Goal: Feedback & Contribution: Leave review/rating

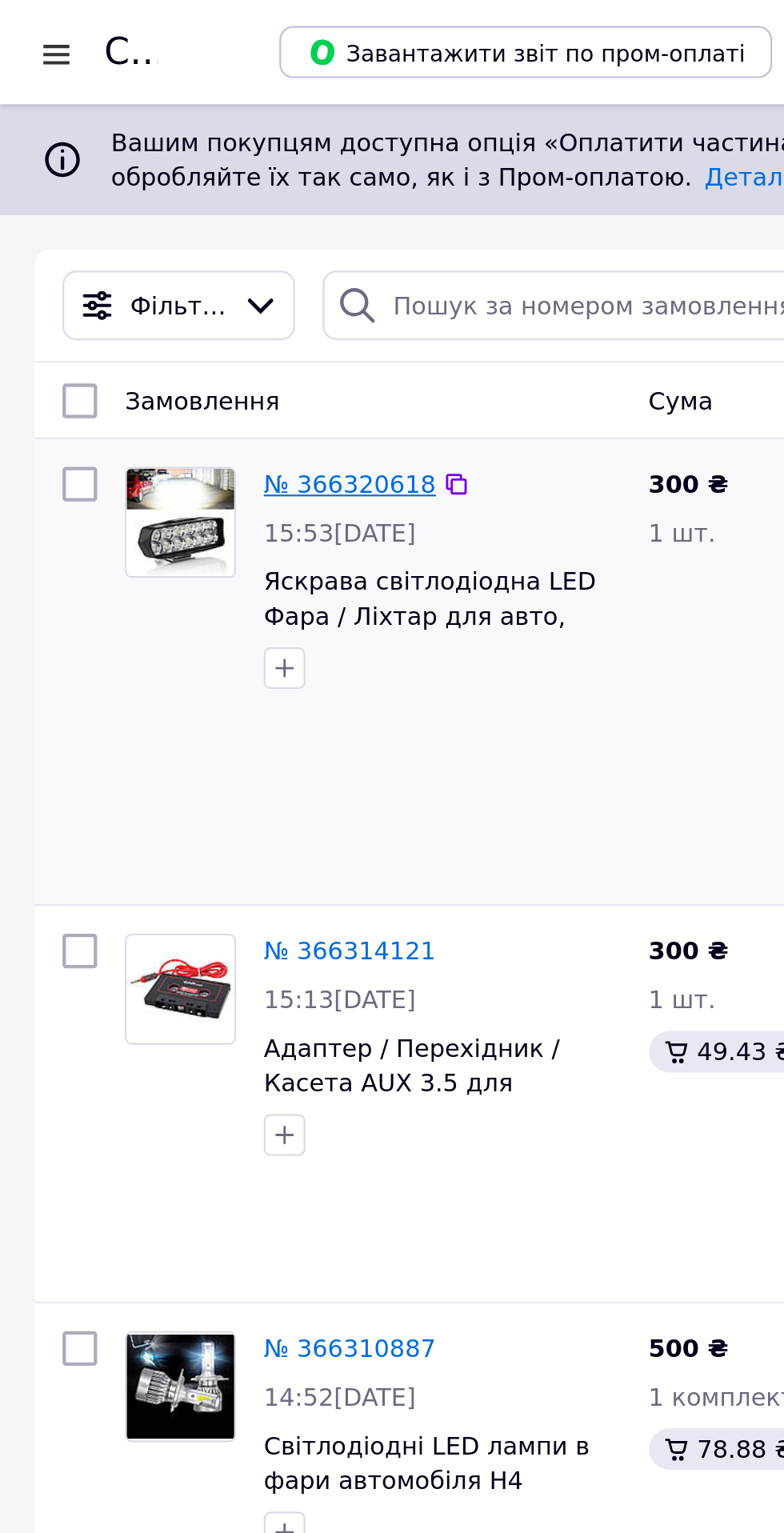
click at [163, 220] on link "№ 366320618" at bounding box center [162, 223] width 79 height 13
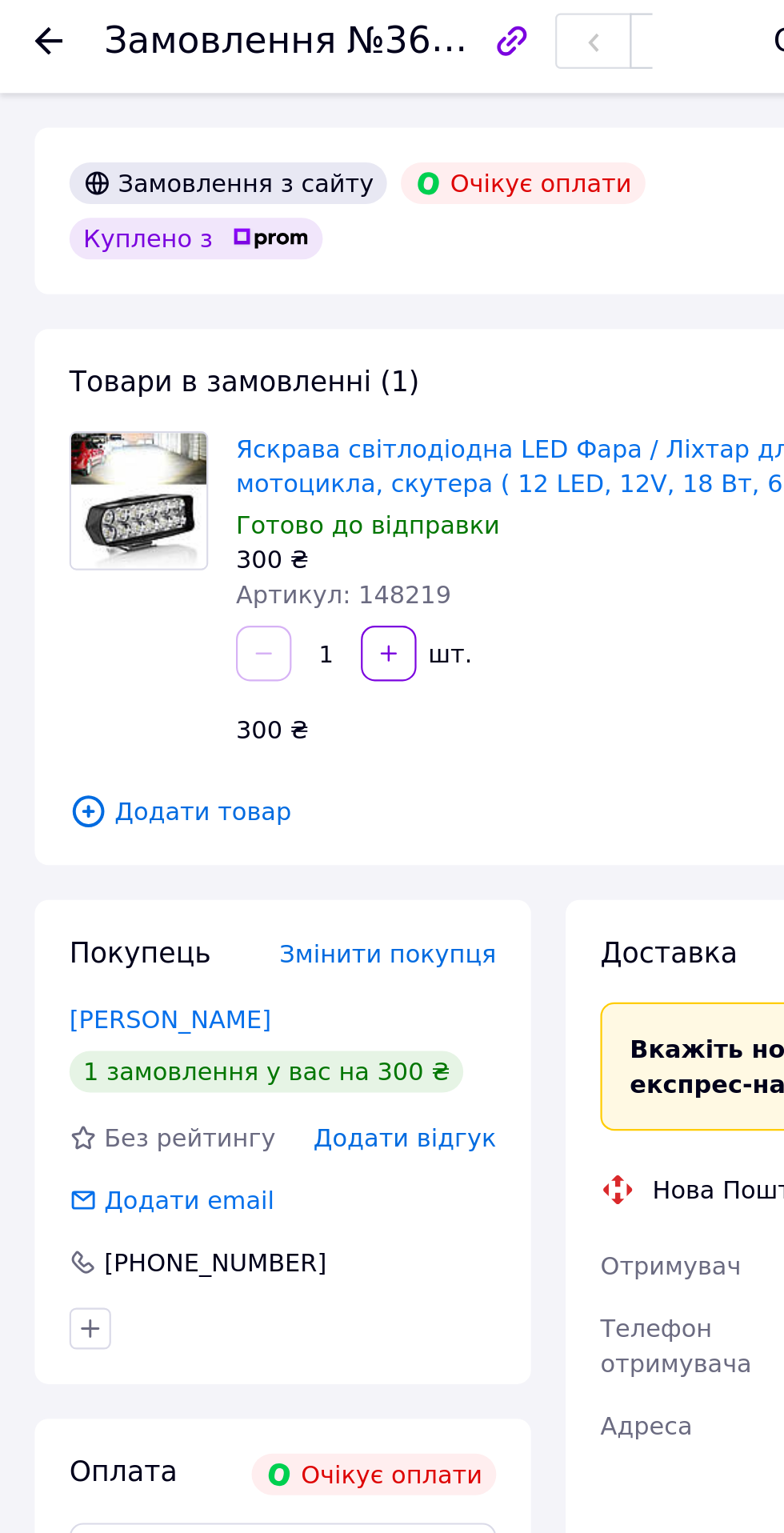
click at [208, 528] on span "Додати відгук" at bounding box center [186, 529] width 84 height 13
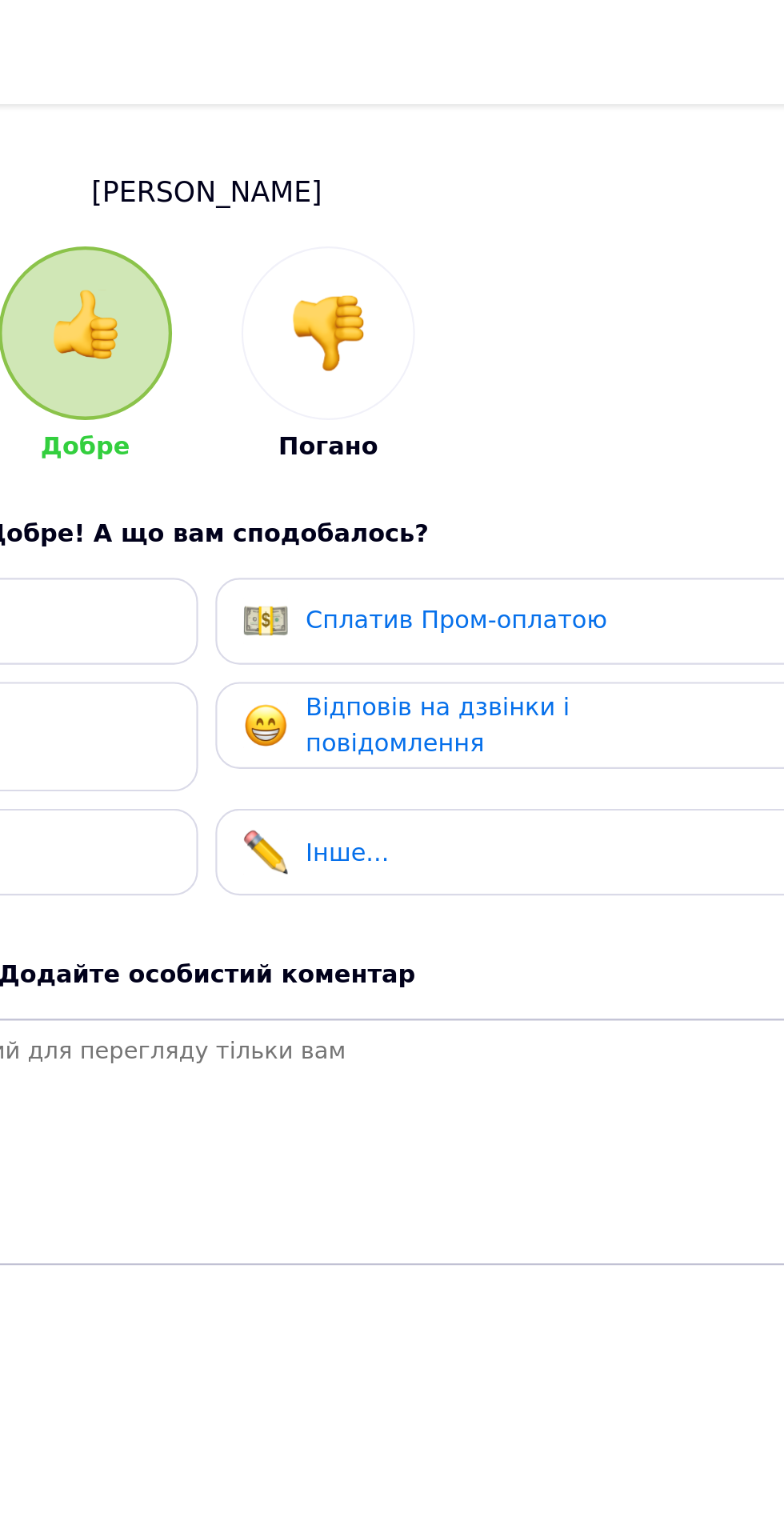
click at [441, 164] on img at bounding box center [448, 154] width 35 height 35
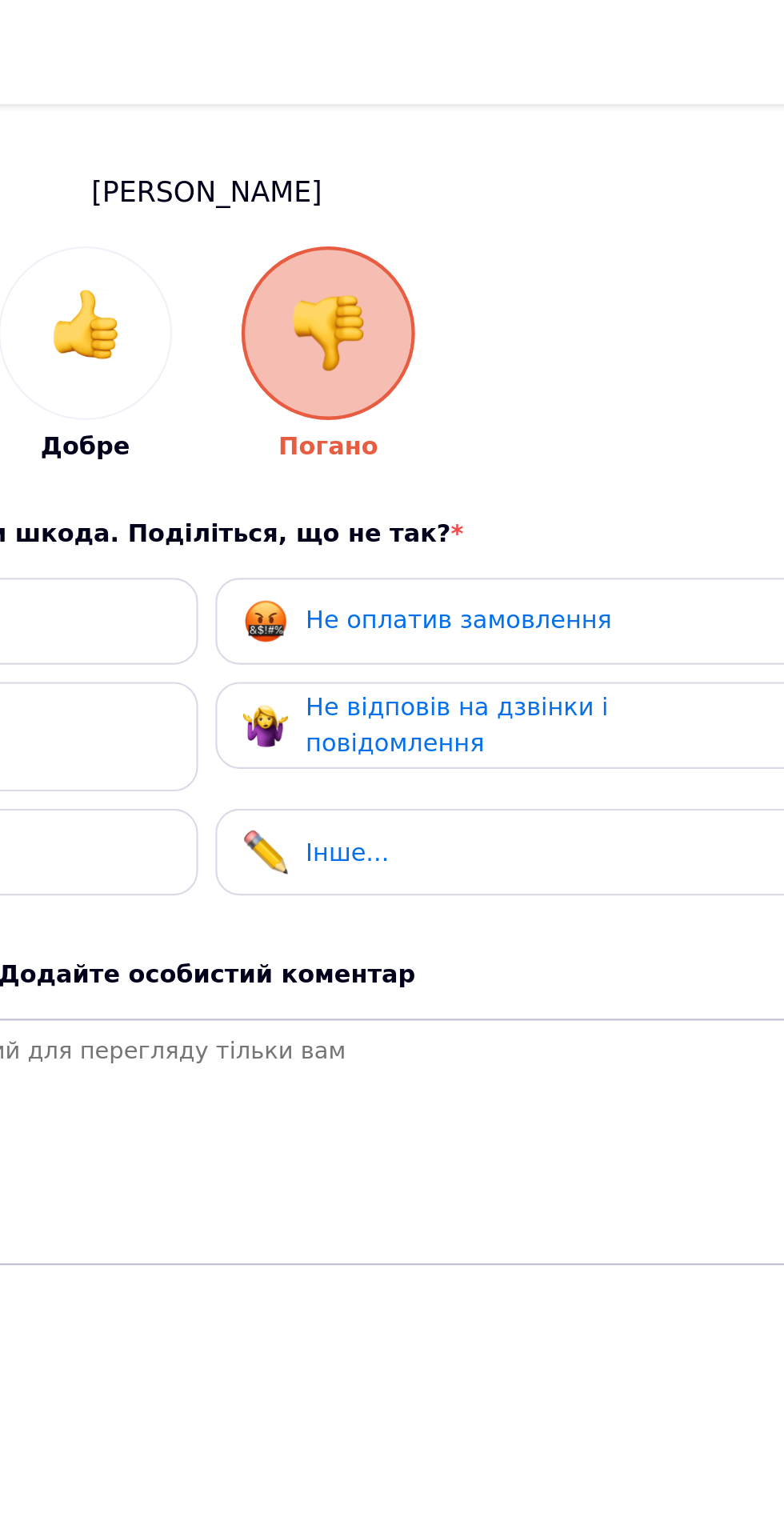
click at [505, 284] on span "Не оплатив замовлення" at bounding box center [509, 285] width 141 height 13
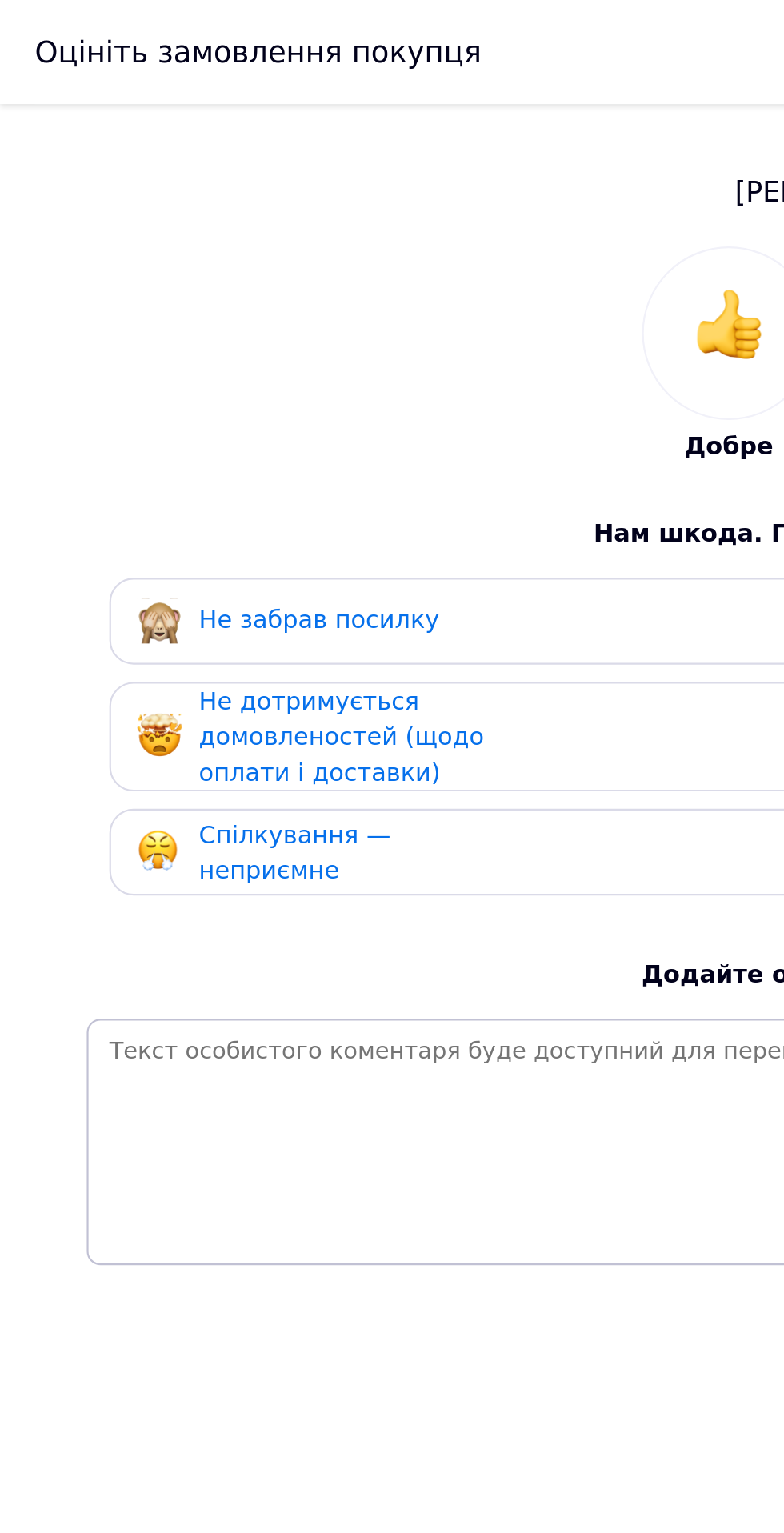
click at [191, 329] on div "Не дотримується домовленостей (щодо оплати і доставки)" at bounding box center [168, 340] width 152 height 50
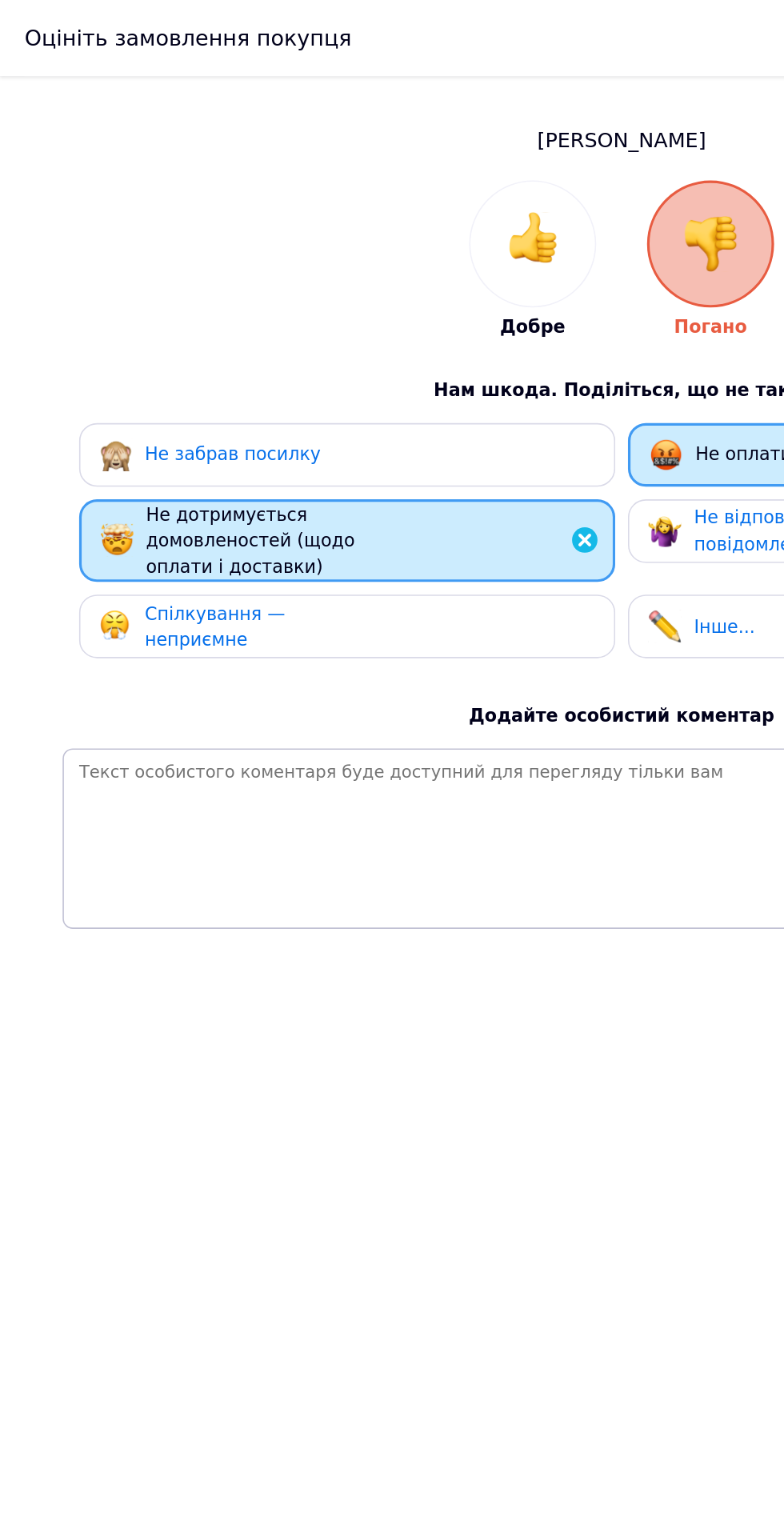
click at [455, 324] on span "Не відповів на дзвінки і повідомлення" at bounding box center [508, 333] width 139 height 30
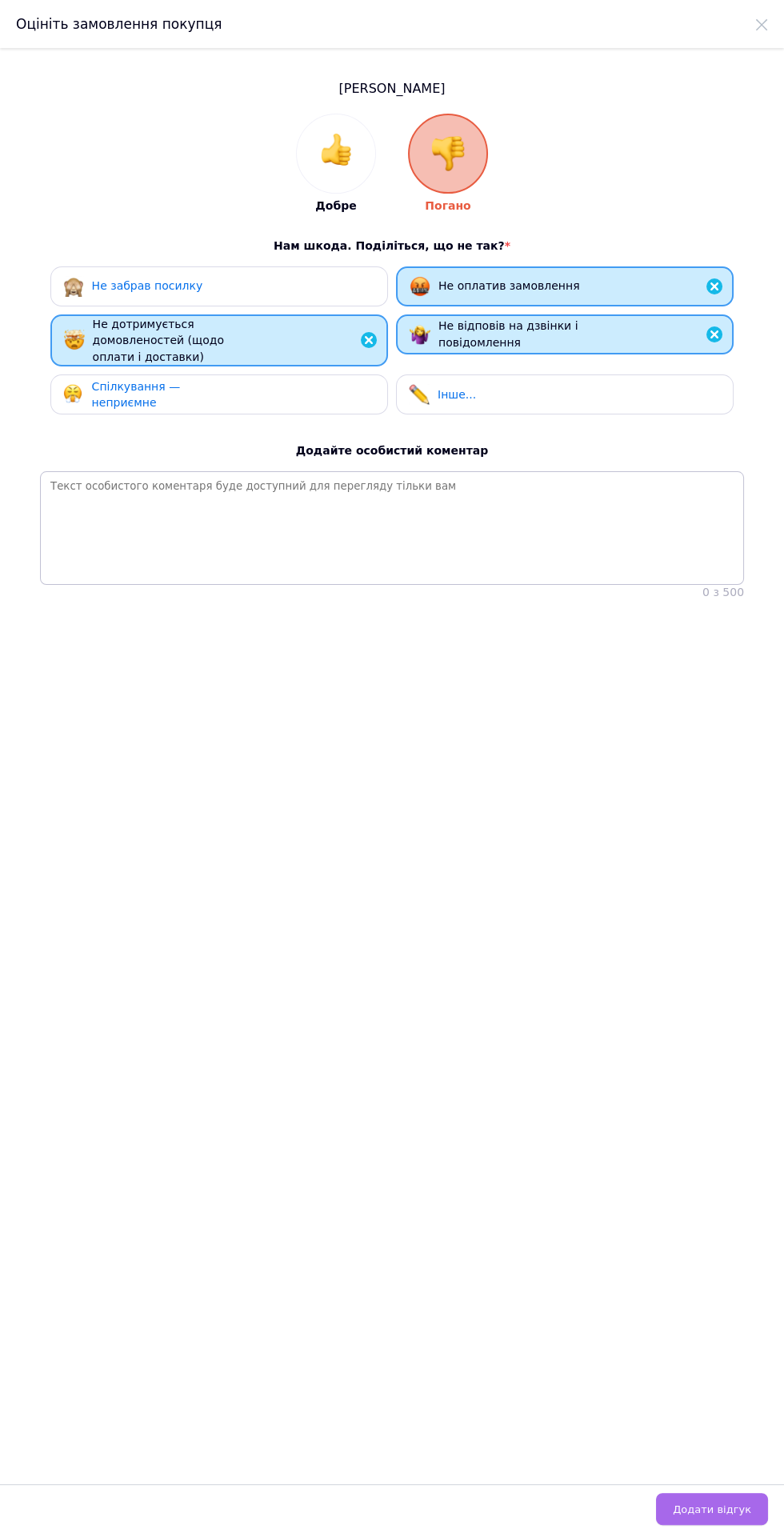
click at [723, 1516] on span "Додати відгук" at bounding box center [712, 1509] width 79 height 12
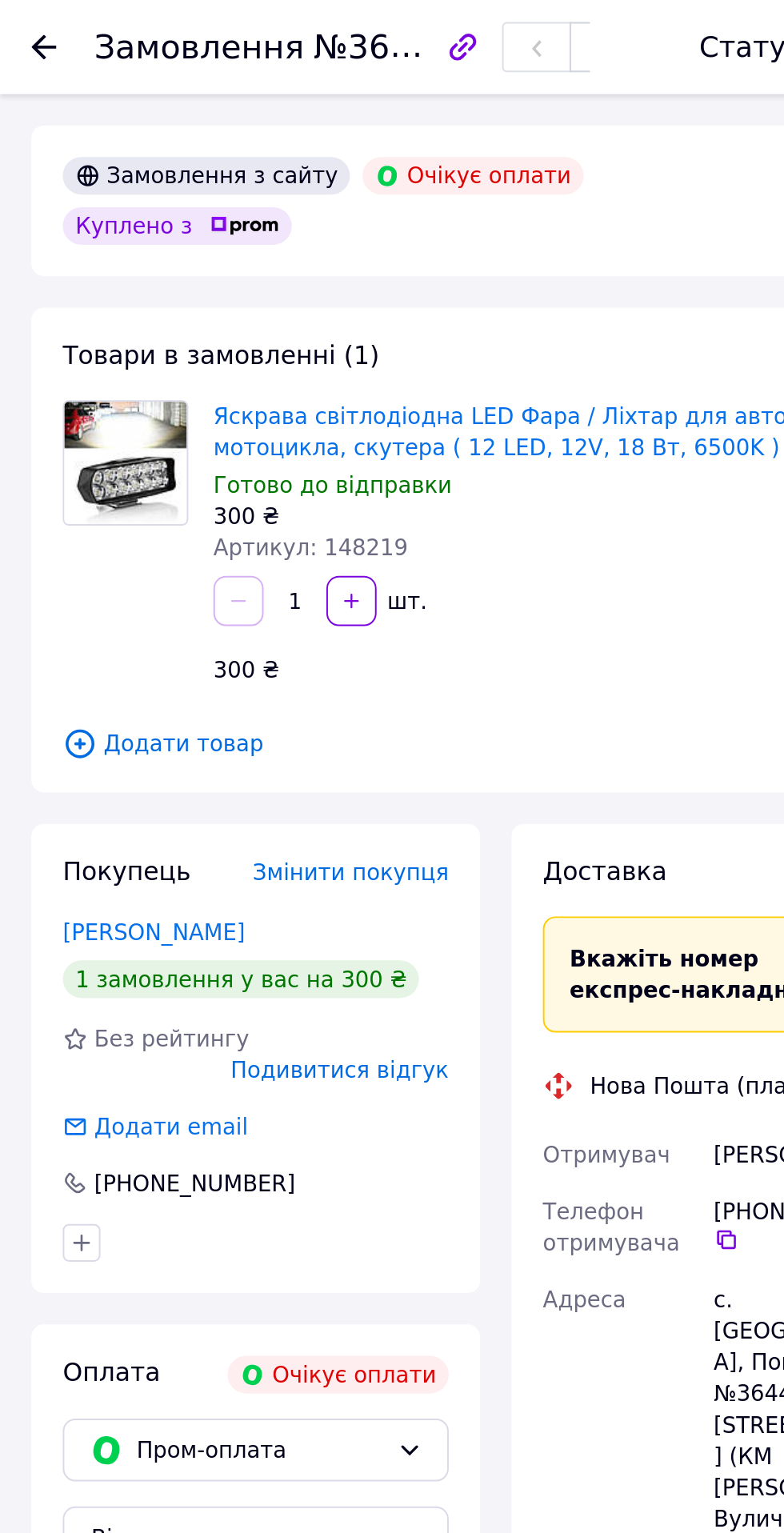
click at [28, 18] on icon at bounding box center [23, 23] width 13 height 13
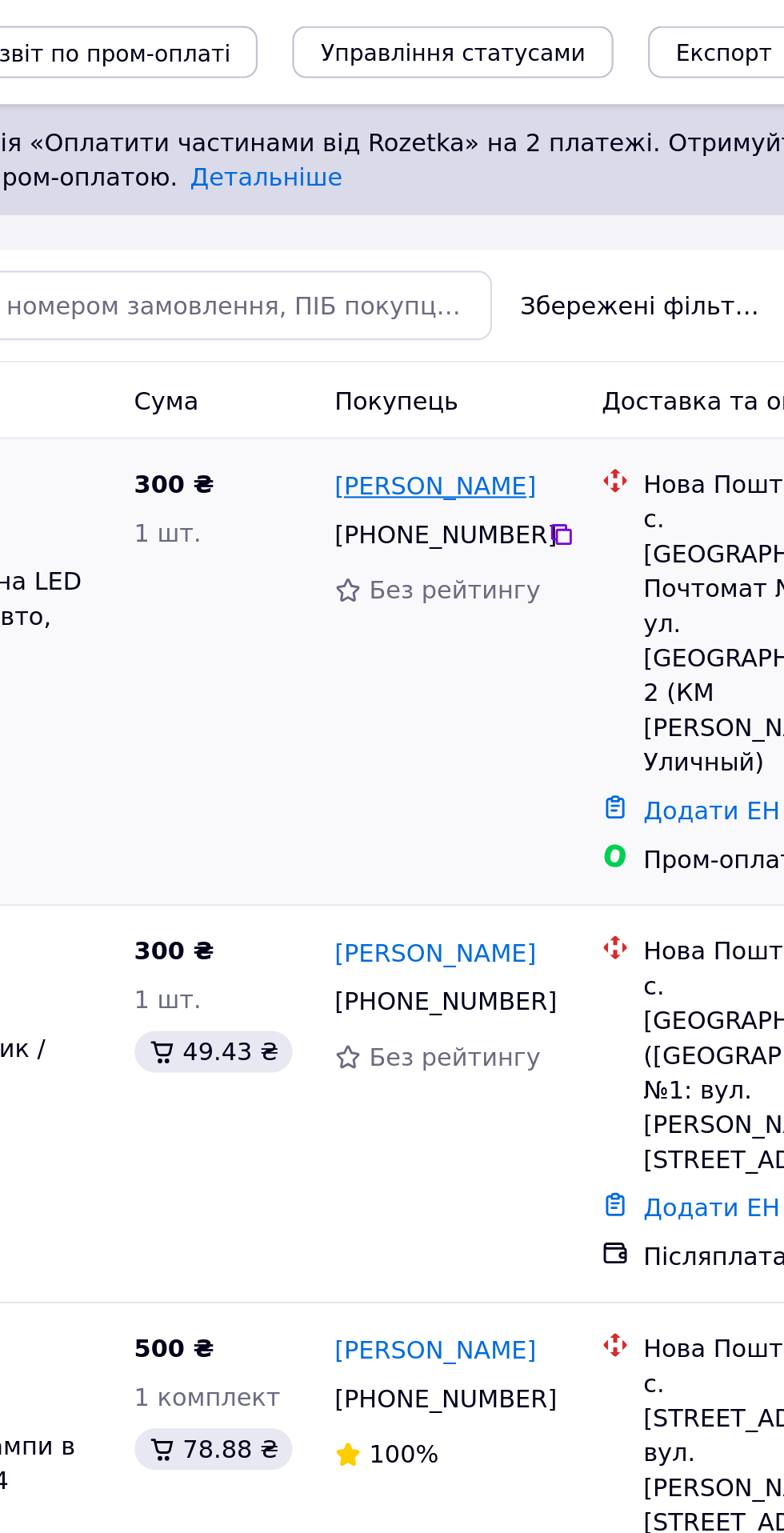
click at [431, 223] on link "Леонід Вовк" at bounding box center [437, 224] width 93 height 16
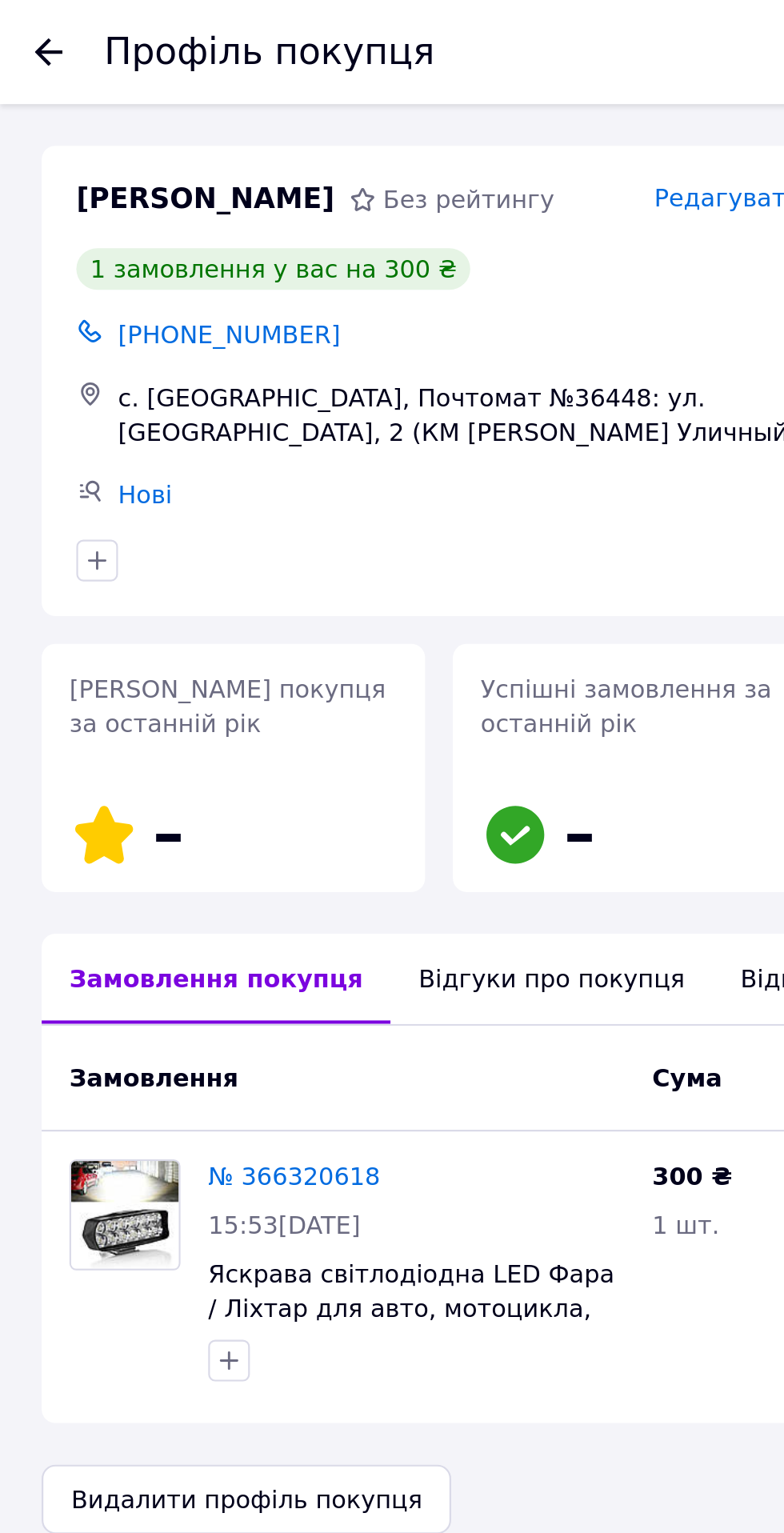
click at [237, 431] on div "Відгуки про покупця" at bounding box center [254, 452] width 148 height 42
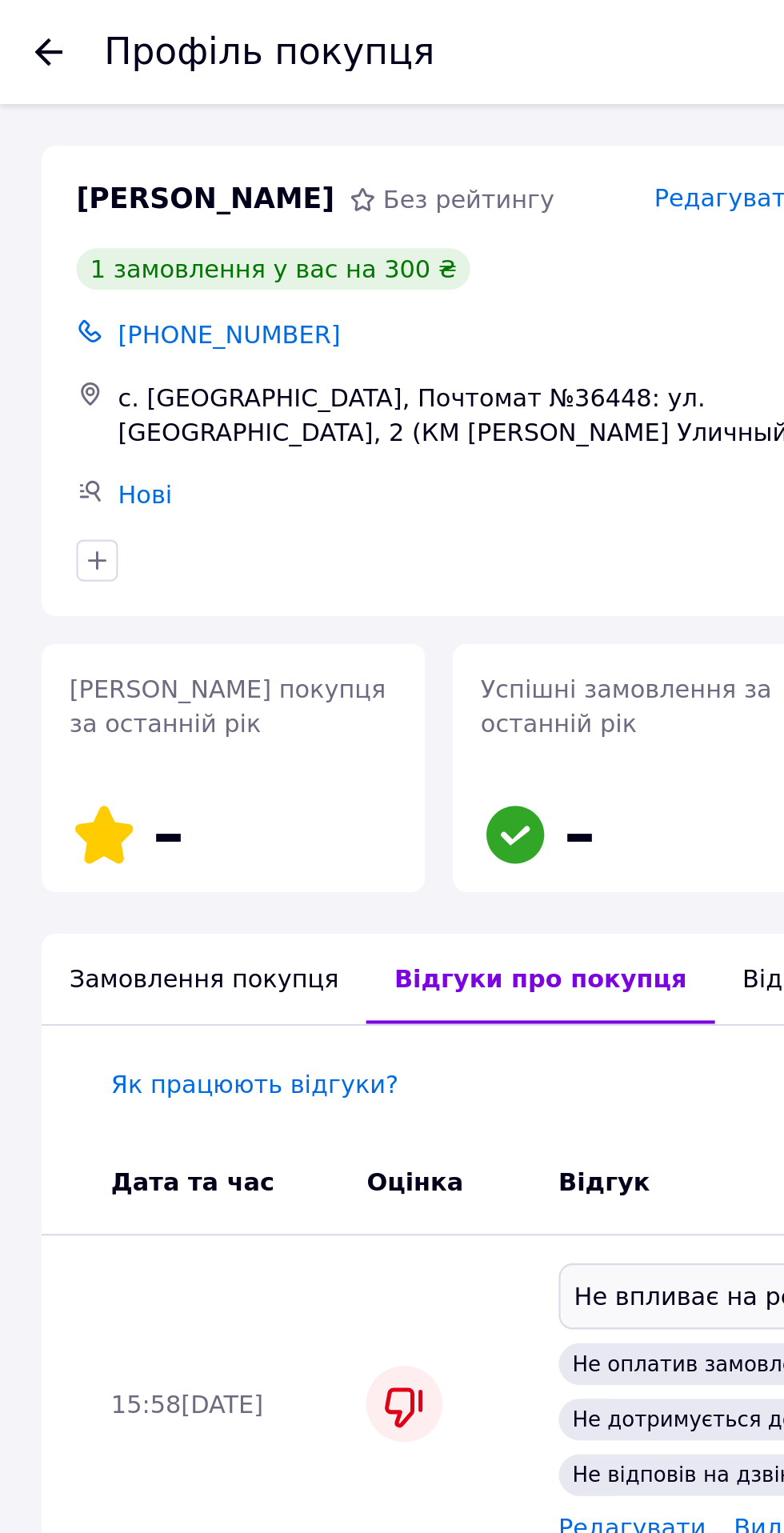
click at [23, 27] on icon at bounding box center [23, 23] width 13 height 13
